Goal: Task Accomplishment & Management: Manage account settings

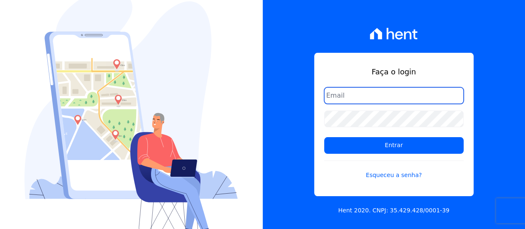
click at [384, 98] on input "email" at bounding box center [393, 95] width 139 height 17
click at [389, 88] on input "email" at bounding box center [393, 95] width 139 height 17
click at [390, 97] on input "email" at bounding box center [393, 95] width 139 height 17
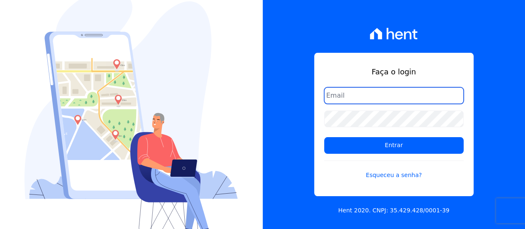
click at [391, 97] on input "email" at bounding box center [393, 95] width 139 height 17
click at [391, 98] on input "email" at bounding box center [393, 95] width 139 height 17
type input "j"
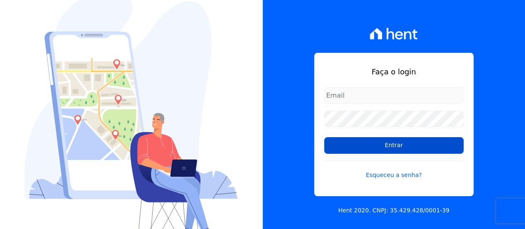
click at [415, 142] on input "Entrar" at bounding box center [393, 145] width 139 height 17
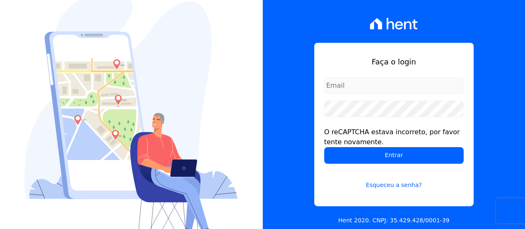
click at [377, 90] on input "email" at bounding box center [393, 85] width 139 height 17
type input "[EMAIL_ADDRESS][DOMAIN_NAME]"
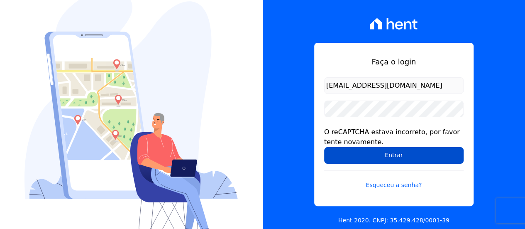
click at [425, 155] on input "Entrar" at bounding box center [393, 155] width 139 height 17
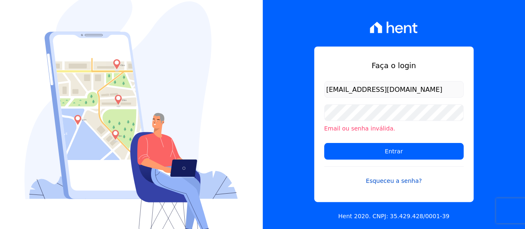
click at [403, 181] on link "Esqueceu a senha?" at bounding box center [393, 175] width 139 height 19
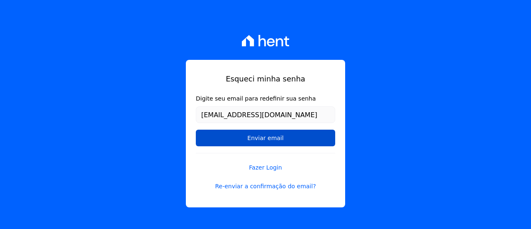
type input "[EMAIL_ADDRESS][DOMAIN_NAME]"
click at [287, 142] on input "Enviar email" at bounding box center [265, 137] width 139 height 17
click at [278, 138] on input "Enviar email" at bounding box center [265, 137] width 139 height 17
click at [285, 138] on input "Enviar email" at bounding box center [265, 137] width 139 height 17
click at [244, 146] on form "Digite seu email para redefinir sua senha Julianarodriguesalves.a@gmail.com Env…" at bounding box center [265, 123] width 139 height 59
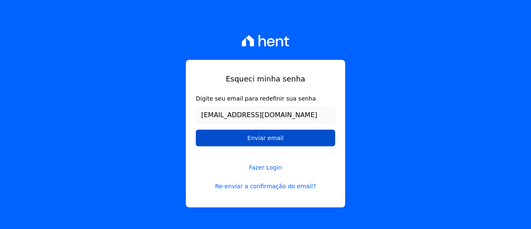
click at [249, 137] on input "Enviar email" at bounding box center [265, 137] width 139 height 17
click at [272, 140] on input "Enviar email" at bounding box center [265, 137] width 139 height 17
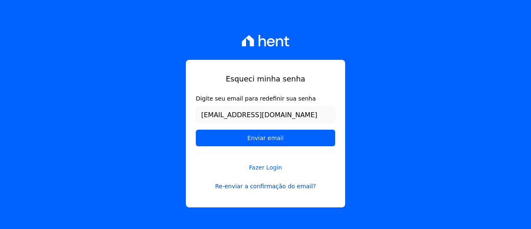
click at [276, 184] on link "Re-enviar a confirmação do email?" at bounding box center [265, 186] width 139 height 9
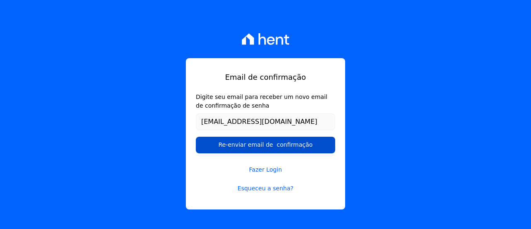
type input "[EMAIL_ADDRESS][DOMAIN_NAME]"
click at [278, 146] on input "Re-enviar email de confirmação" at bounding box center [265, 145] width 139 height 17
click at [264, 144] on input "Re-enviar email de confirmação" at bounding box center [265, 145] width 139 height 17
click at [264, 147] on input "Re-enviar email de confirmação" at bounding box center [265, 145] width 139 height 17
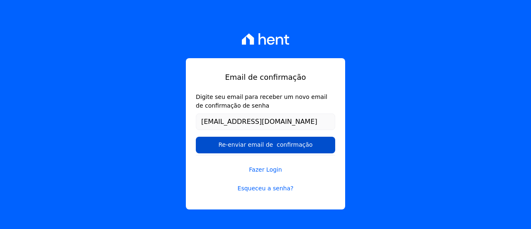
click at [287, 144] on input "Re-enviar email de confirmação" at bounding box center [265, 145] width 139 height 17
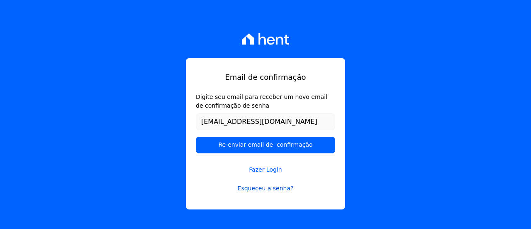
click at [274, 191] on link "Esqueceu a senha?" at bounding box center [265, 188] width 139 height 9
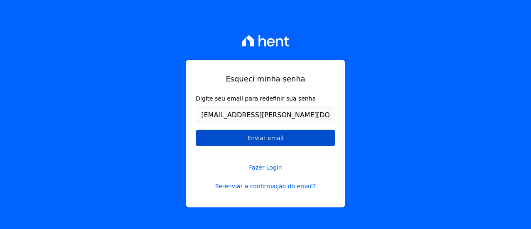
type input "[EMAIL_ADDRESS][PERSON_NAME][DOMAIN_NAME]"
click at [286, 144] on input "Enviar email" at bounding box center [265, 137] width 139 height 17
click at [285, 139] on input "Enviar email" at bounding box center [265, 137] width 139 height 17
click at [274, 142] on input "Enviar email" at bounding box center [265, 137] width 139 height 17
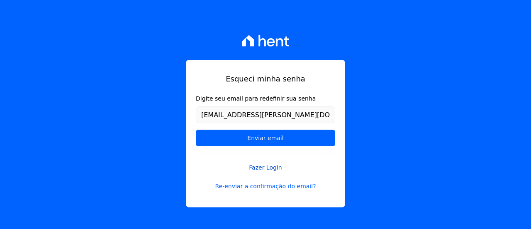
click at [257, 168] on link "Fazer Login" at bounding box center [265, 162] width 139 height 19
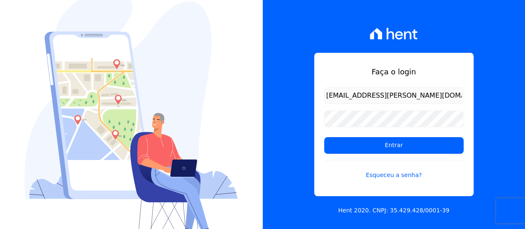
type input "[EMAIL_ADDRESS][PERSON_NAME][DOMAIN_NAME]"
click at [391, 175] on link "Esqueceu a senha?" at bounding box center [393, 169] width 139 height 19
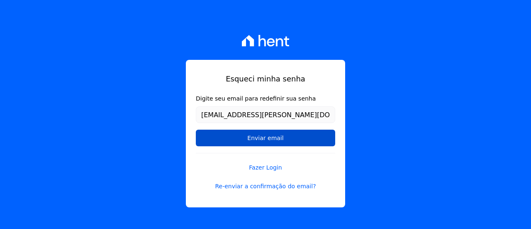
type input "[EMAIL_ADDRESS][PERSON_NAME][DOMAIN_NAME]"
click at [286, 140] on input "Enviar email" at bounding box center [265, 137] width 139 height 17
click at [254, 142] on input "Enviar email" at bounding box center [265, 137] width 139 height 17
click at [255, 142] on input "Enviar email" at bounding box center [265, 137] width 139 height 17
click at [266, 137] on input "Enviar email" at bounding box center [265, 137] width 139 height 17
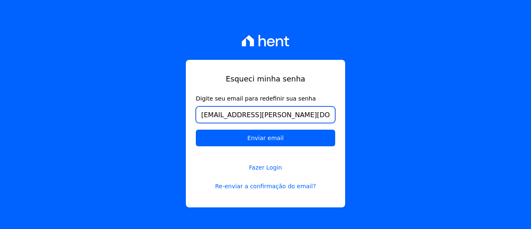
click at [309, 117] on input "[EMAIL_ADDRESS][PERSON_NAME][DOMAIN_NAME]" at bounding box center [265, 114] width 139 height 17
click at [311, 119] on input "[EMAIL_ADDRESS][PERSON_NAME][DOMAIN_NAME]" at bounding box center [265, 114] width 139 height 17
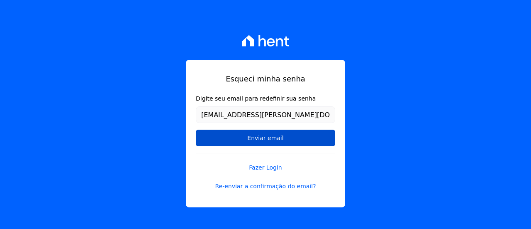
click at [304, 133] on input "Enviar email" at bounding box center [265, 137] width 139 height 17
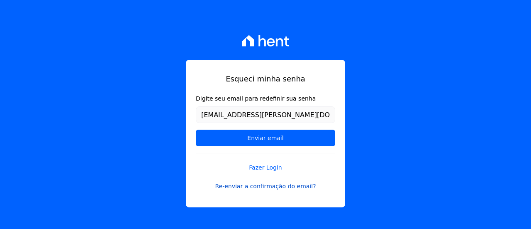
click at [286, 186] on link "Re-enviar a confirmação do email?" at bounding box center [265, 186] width 139 height 9
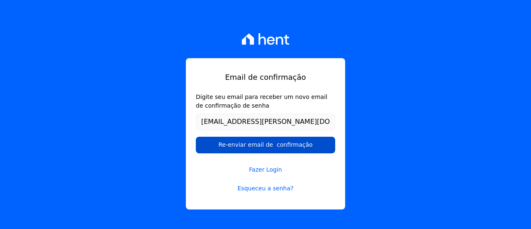
type input "[EMAIL_ADDRESS][PERSON_NAME][DOMAIN_NAME]"
click at [264, 147] on input "Re-enviar email de confirmação" at bounding box center [265, 145] width 139 height 17
click at [295, 140] on input "Re-enviar email de confirmação" at bounding box center [265, 145] width 139 height 17
